Goal: Go to known website: Access a specific website the user already knows

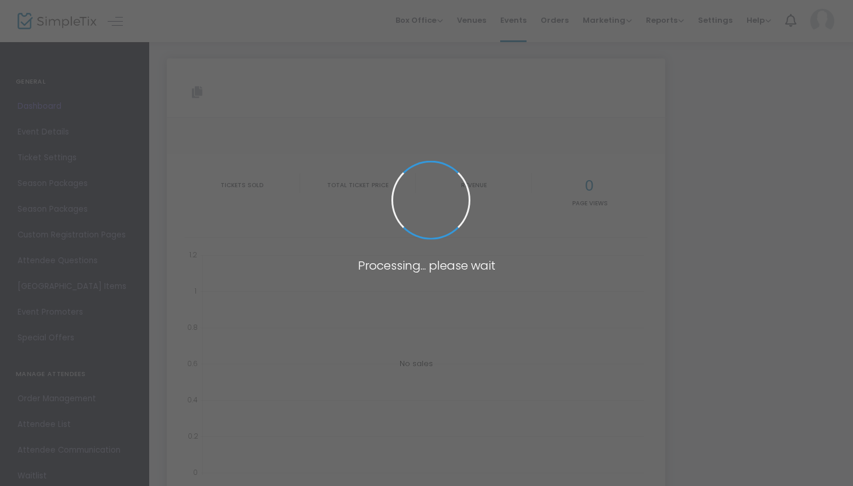
type input "https://www.simpletix.com/e/the-outsiders-tickets-229608"
